Goal: Find specific page/section: Find specific page/section

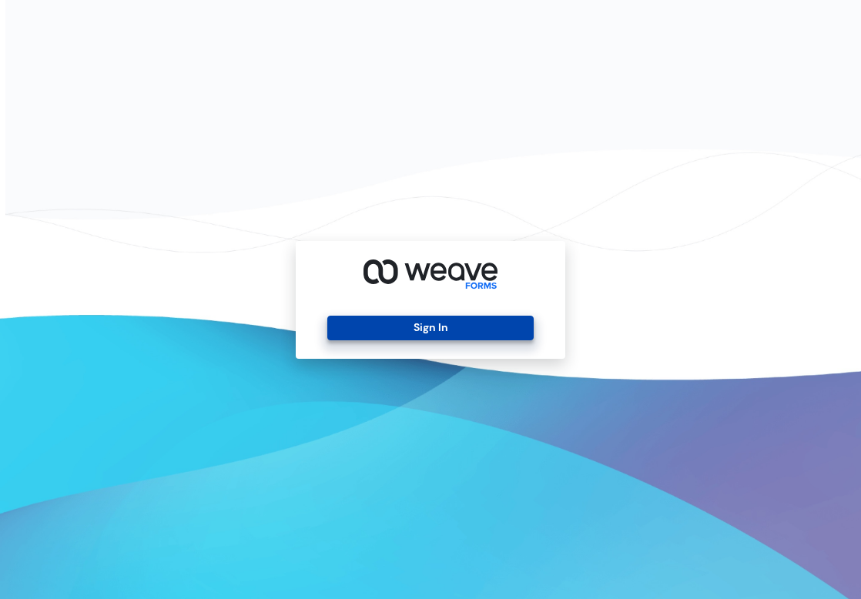
click at [419, 330] on button "Sign In" at bounding box center [430, 328] width 206 height 25
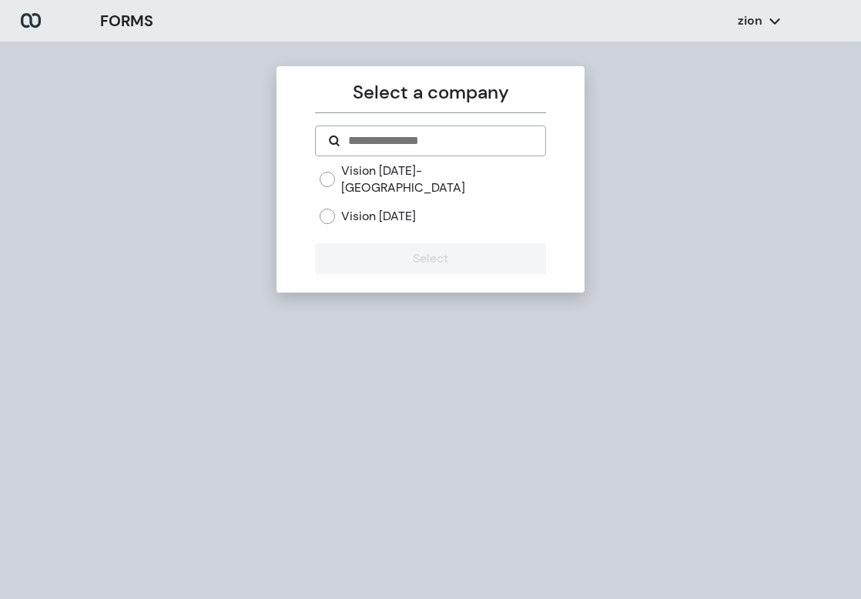
click at [395, 208] on label "Vision [DATE]" at bounding box center [378, 216] width 75 height 17
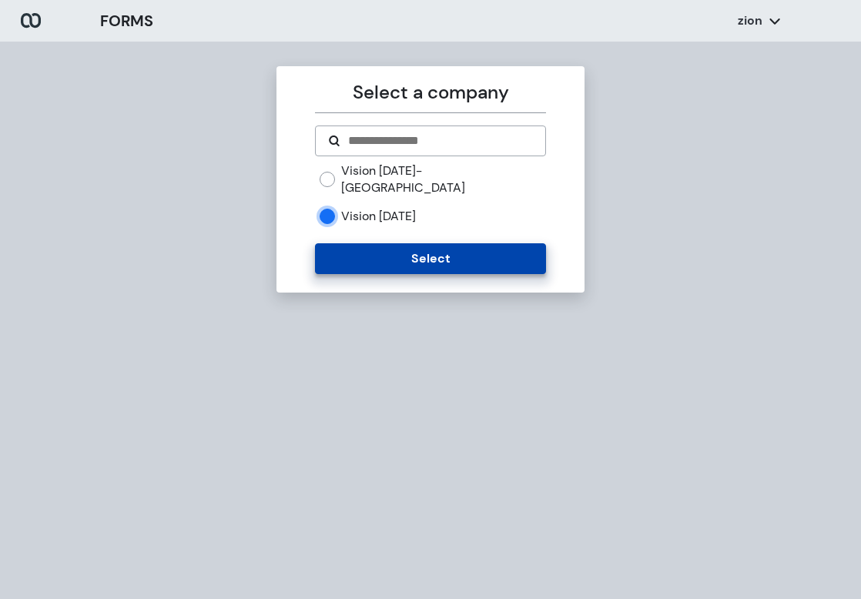
click at [454, 243] on button "Select" at bounding box center [430, 258] width 230 height 31
